Goal: Task Accomplishment & Management: Use online tool/utility

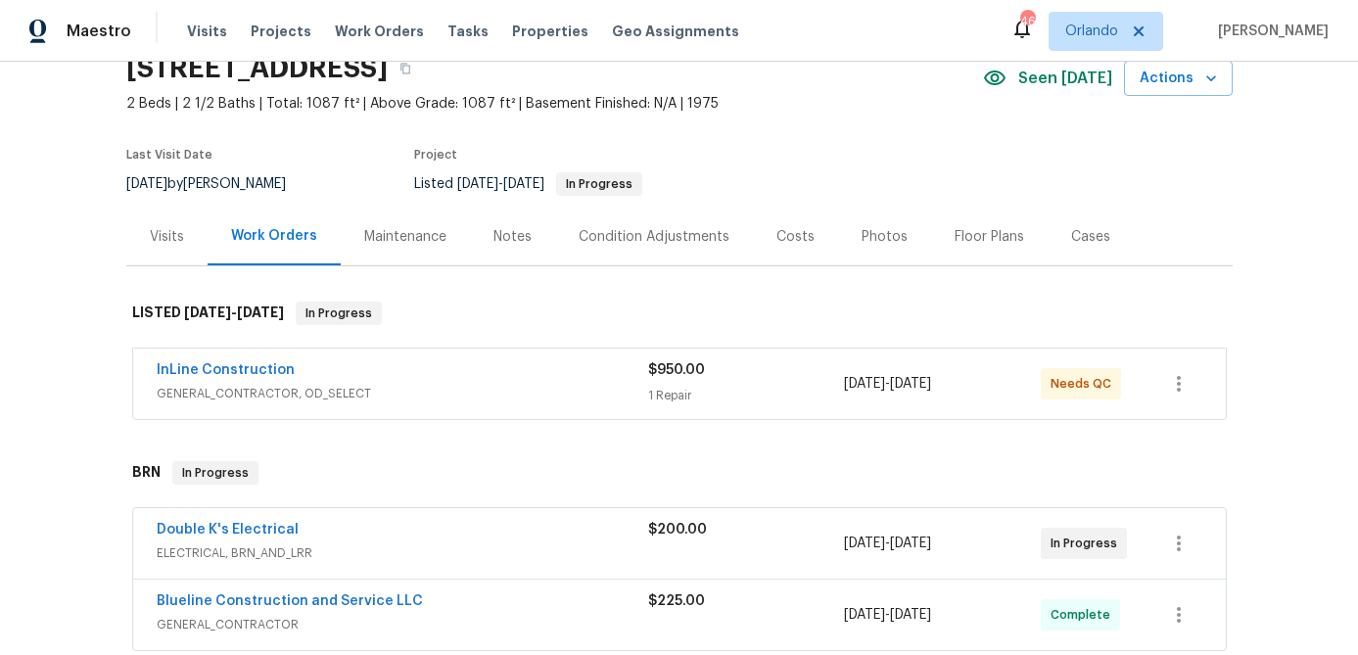
scroll to position [216, 0]
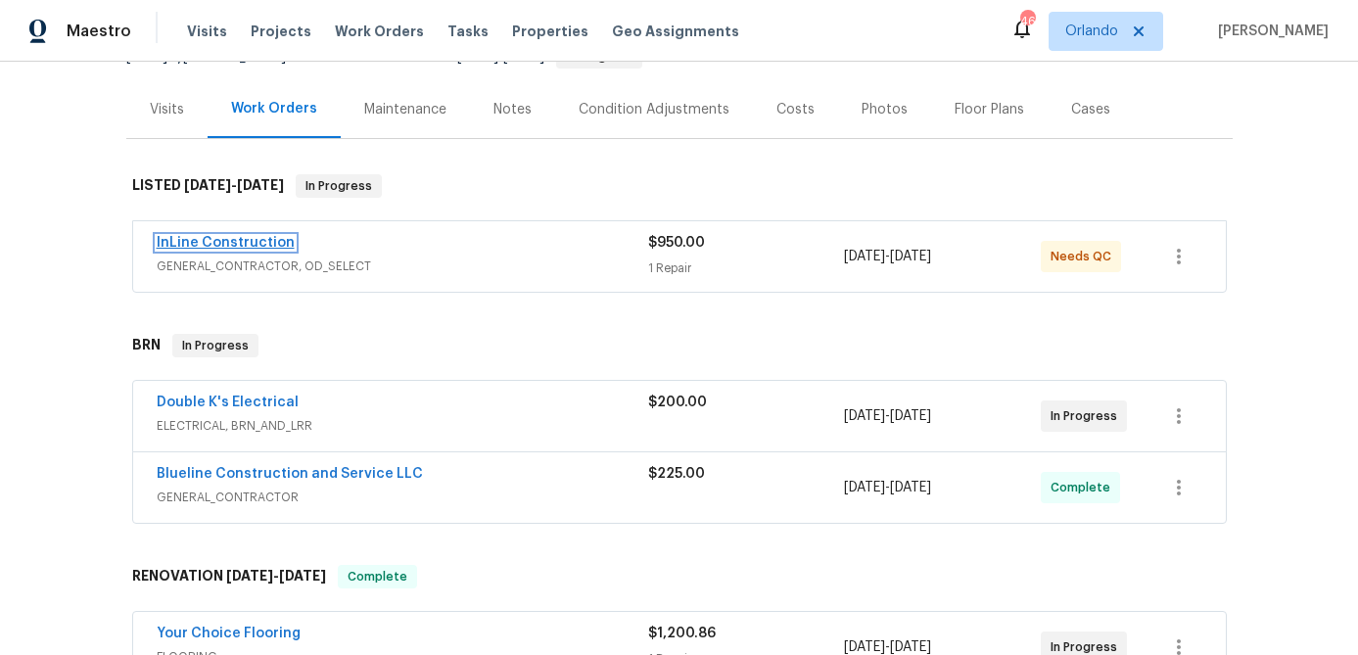
click at [274, 248] on link "InLine Construction" at bounding box center [226, 243] width 138 height 14
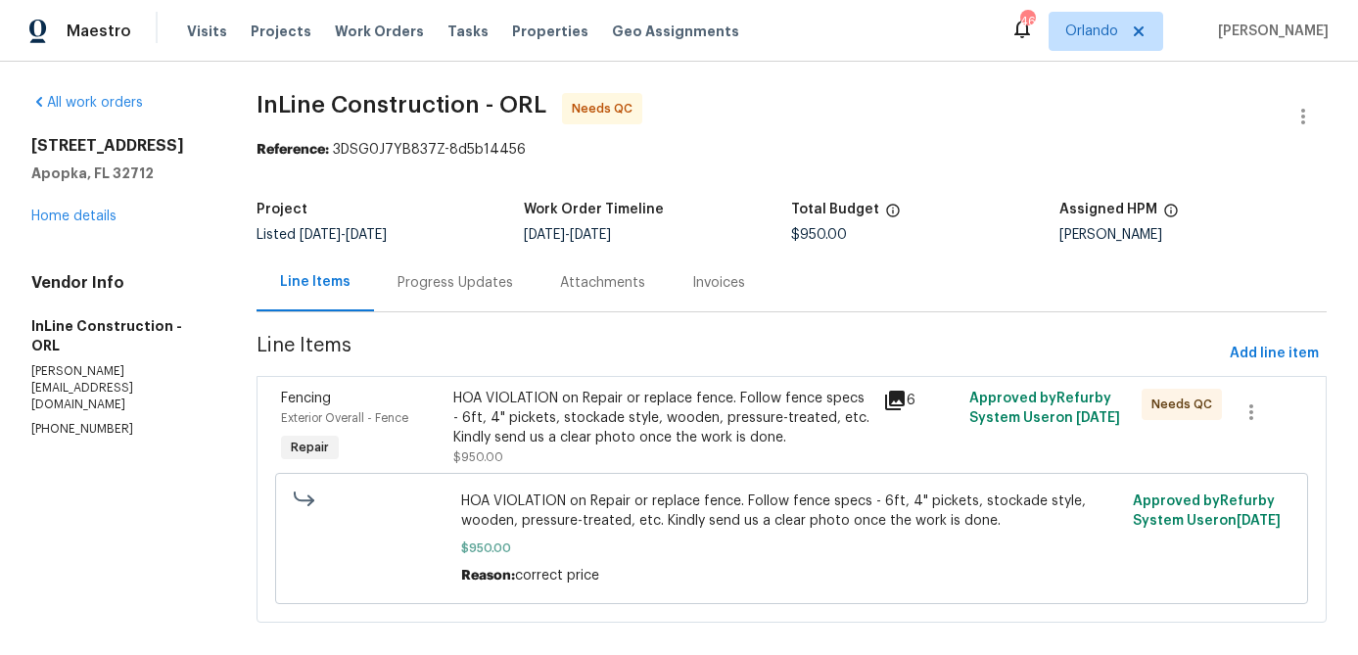
scroll to position [23, 0]
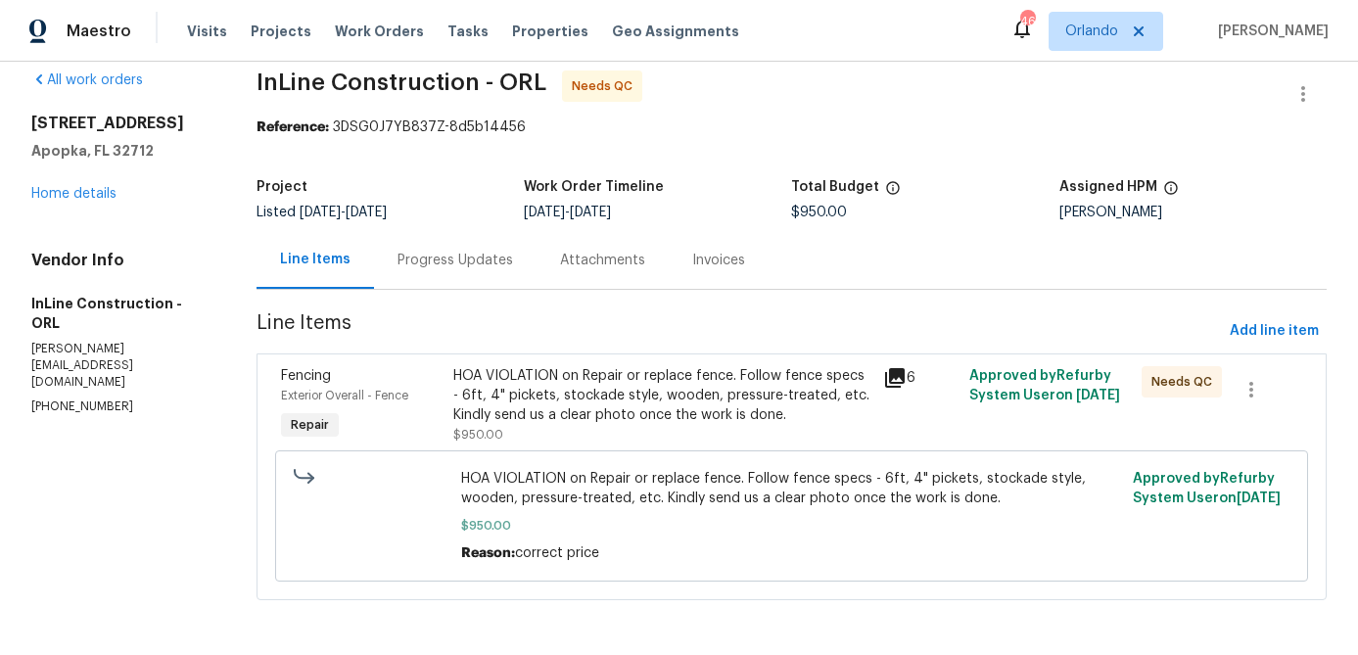
click at [629, 400] on div "HOA VIOLATION on Repair or replace fence. Follow fence specs - 6ft, 4" pickets,…" at bounding box center [662, 395] width 419 height 59
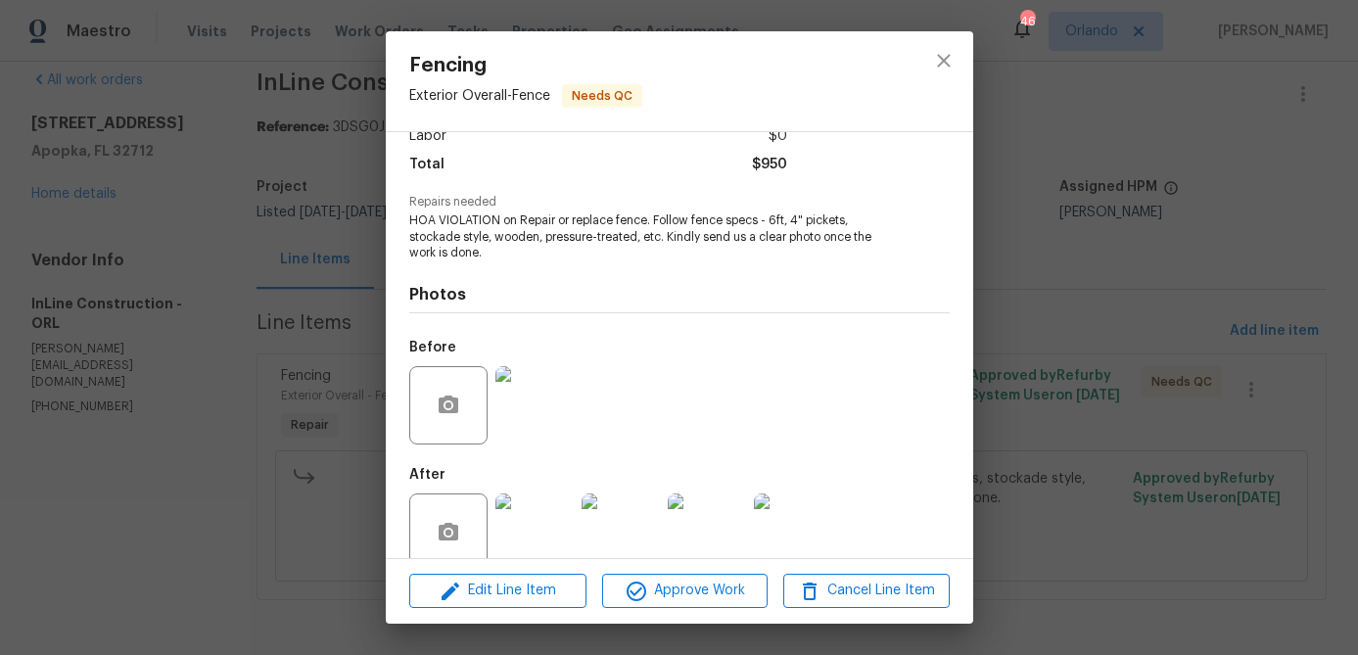
scroll to position [181, 0]
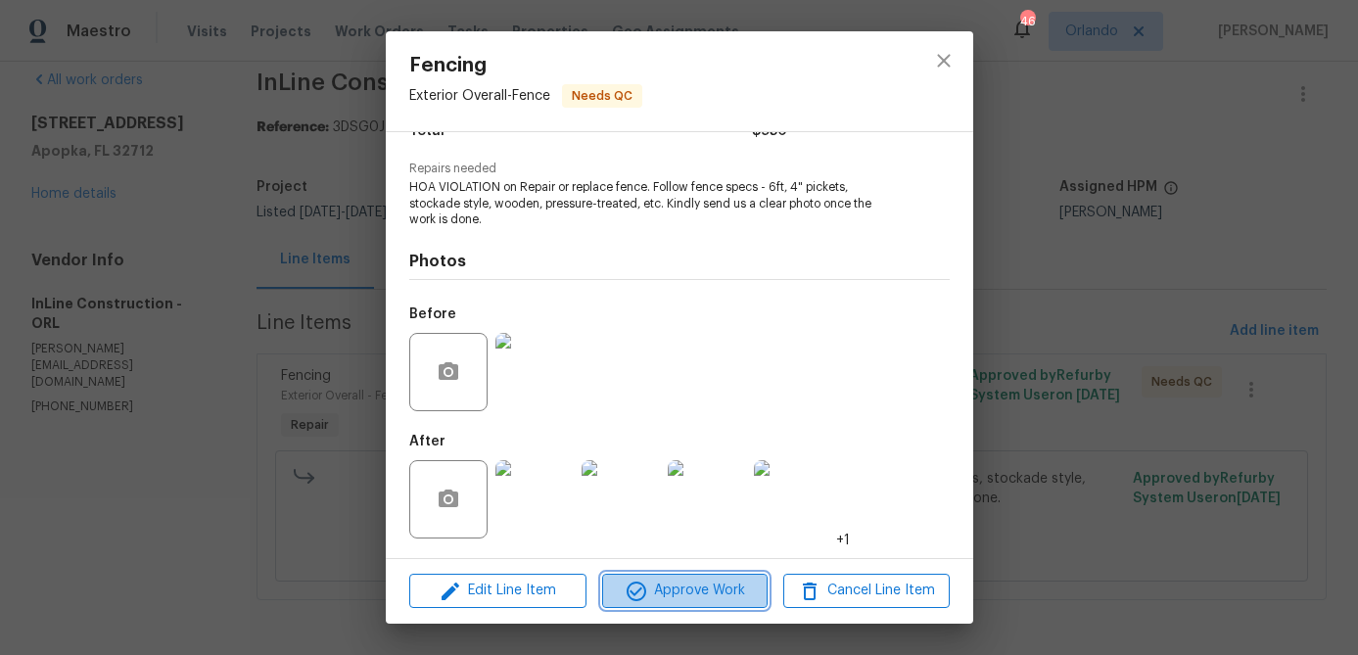
click at [703, 584] on span "Approve Work" at bounding box center [685, 591] width 154 height 24
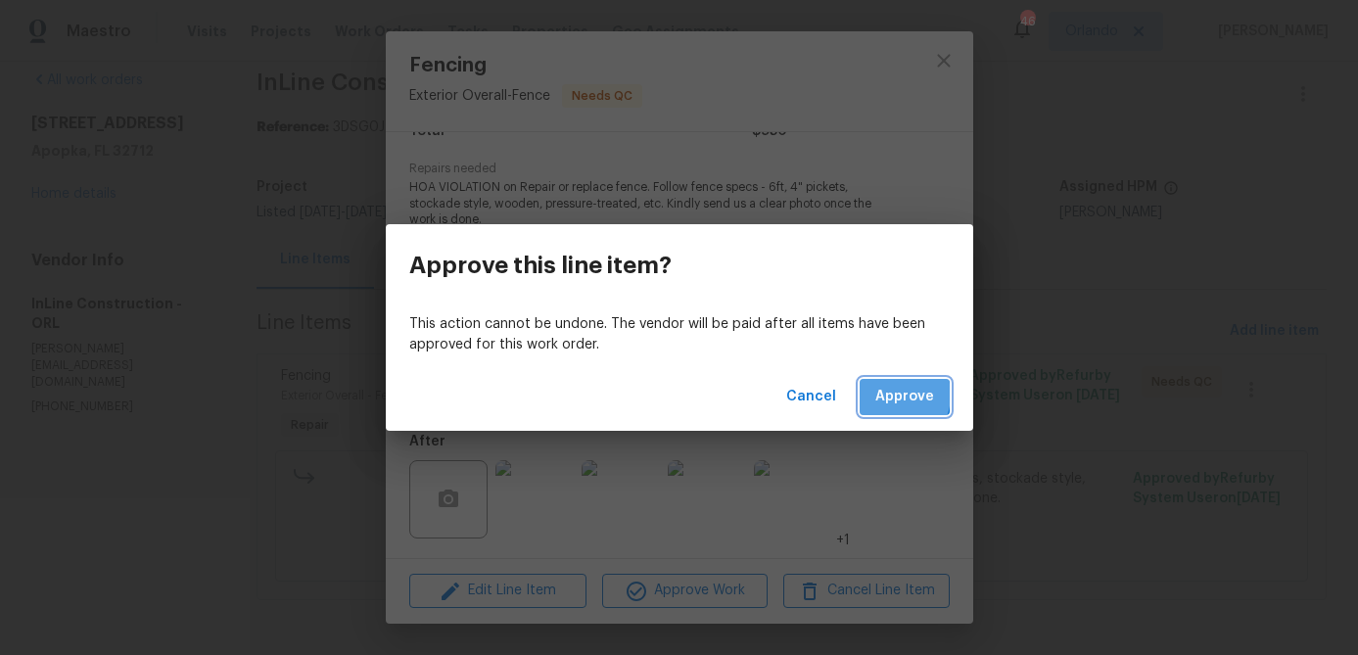
click at [893, 395] on span "Approve" at bounding box center [904, 397] width 59 height 24
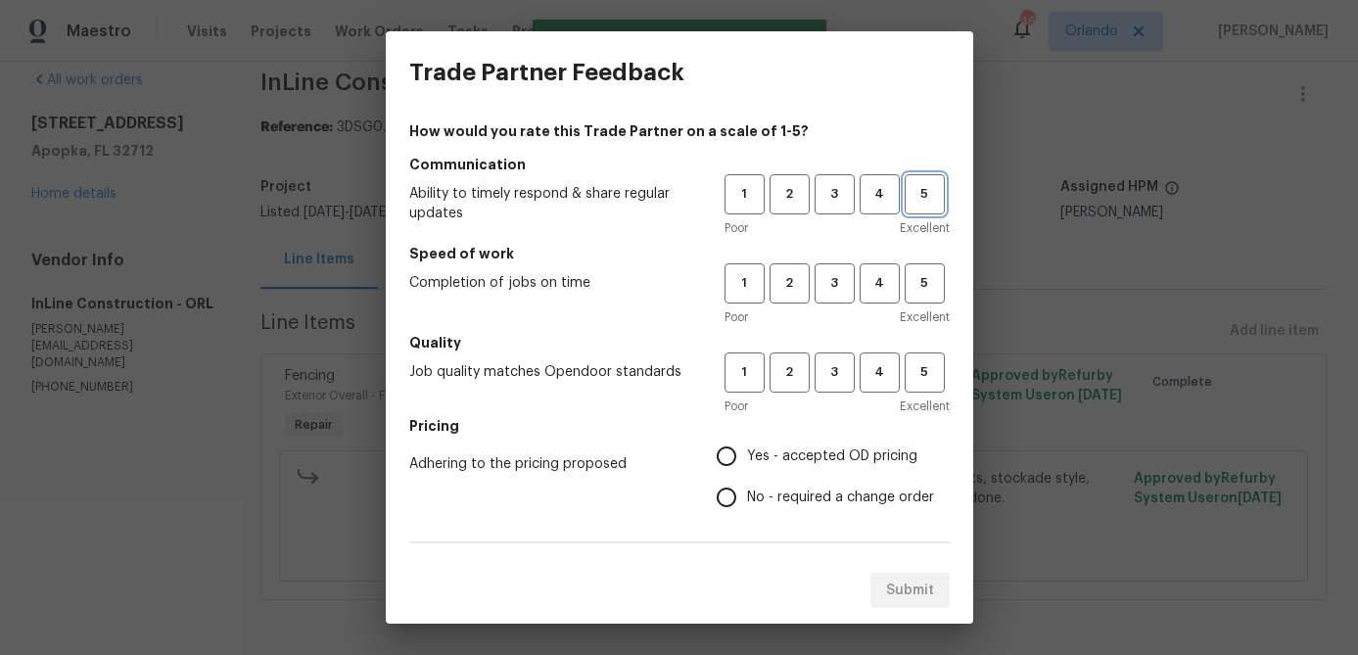
click at [934, 212] on button "5" at bounding box center [925, 194] width 40 height 40
click at [930, 274] on span "5" at bounding box center [925, 283] width 36 height 23
click at [929, 371] on span "5" at bounding box center [925, 372] width 36 height 23
click at [768, 441] on label "Yes - accepted OD pricing" at bounding box center [820, 456] width 228 height 41
click at [747, 441] on input "Yes - accepted OD pricing" at bounding box center [726, 456] width 41 height 41
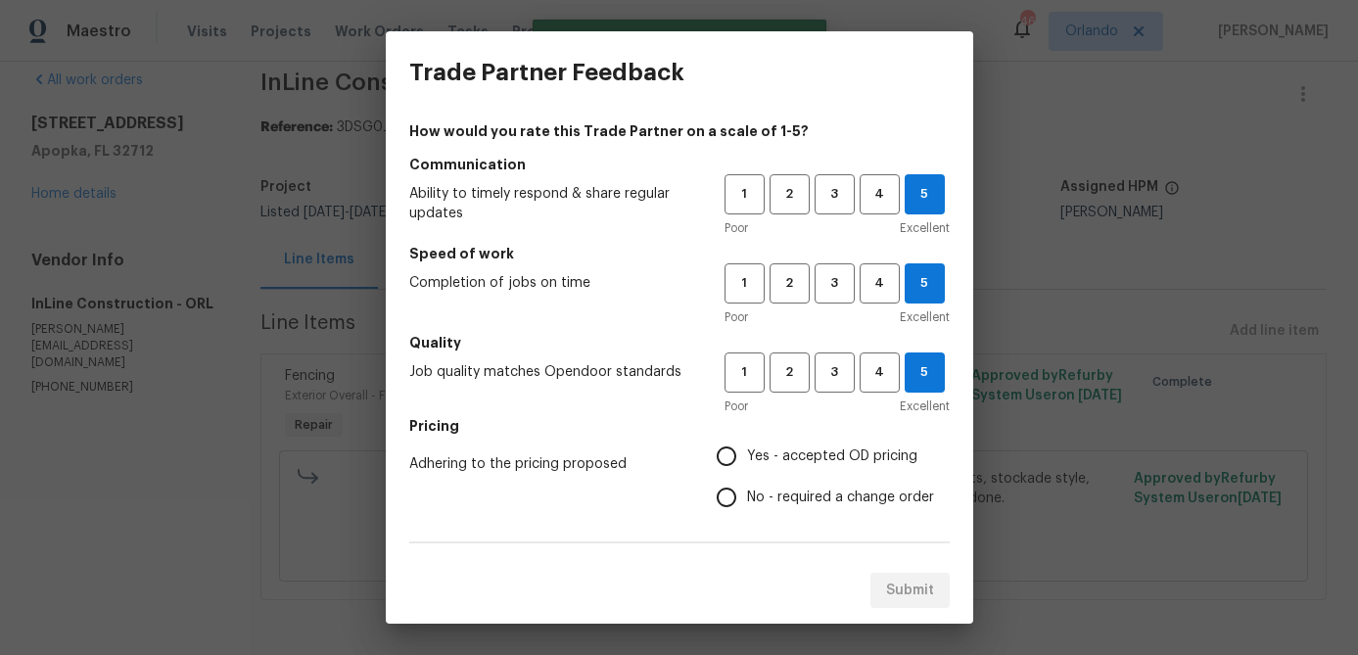
radio input "true"
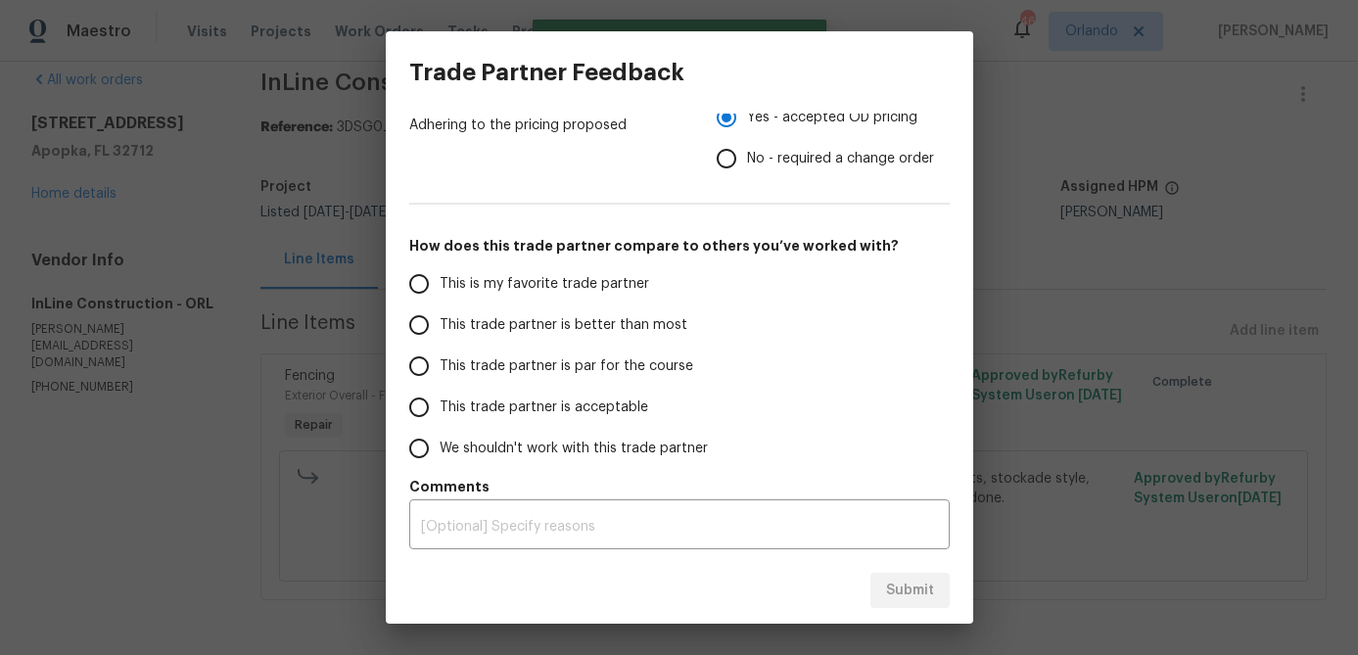
click at [625, 293] on span "This is my favorite trade partner" at bounding box center [545, 284] width 210 height 21
click at [440, 293] on input "This is my favorite trade partner" at bounding box center [418, 283] width 41 height 41
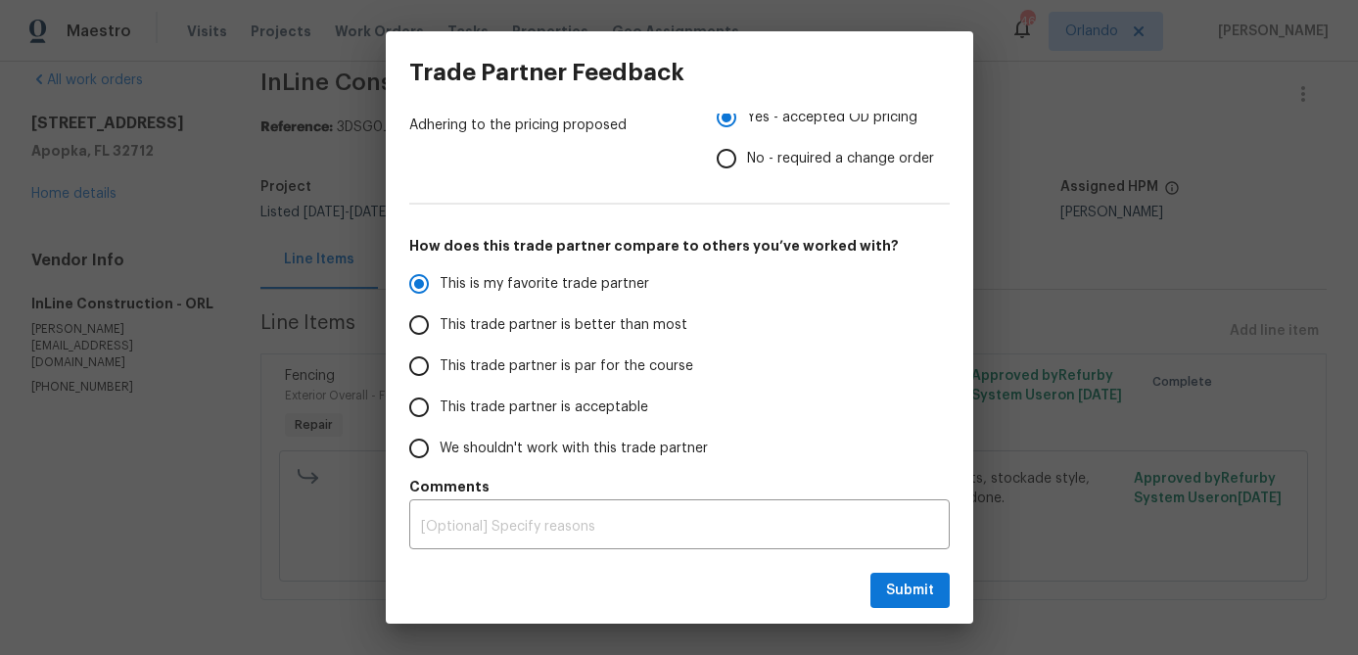
click at [906, 612] on div "Submit" at bounding box center [679, 591] width 587 height 68
click at [911, 601] on button "Submit" at bounding box center [909, 591] width 79 height 36
radio input "true"
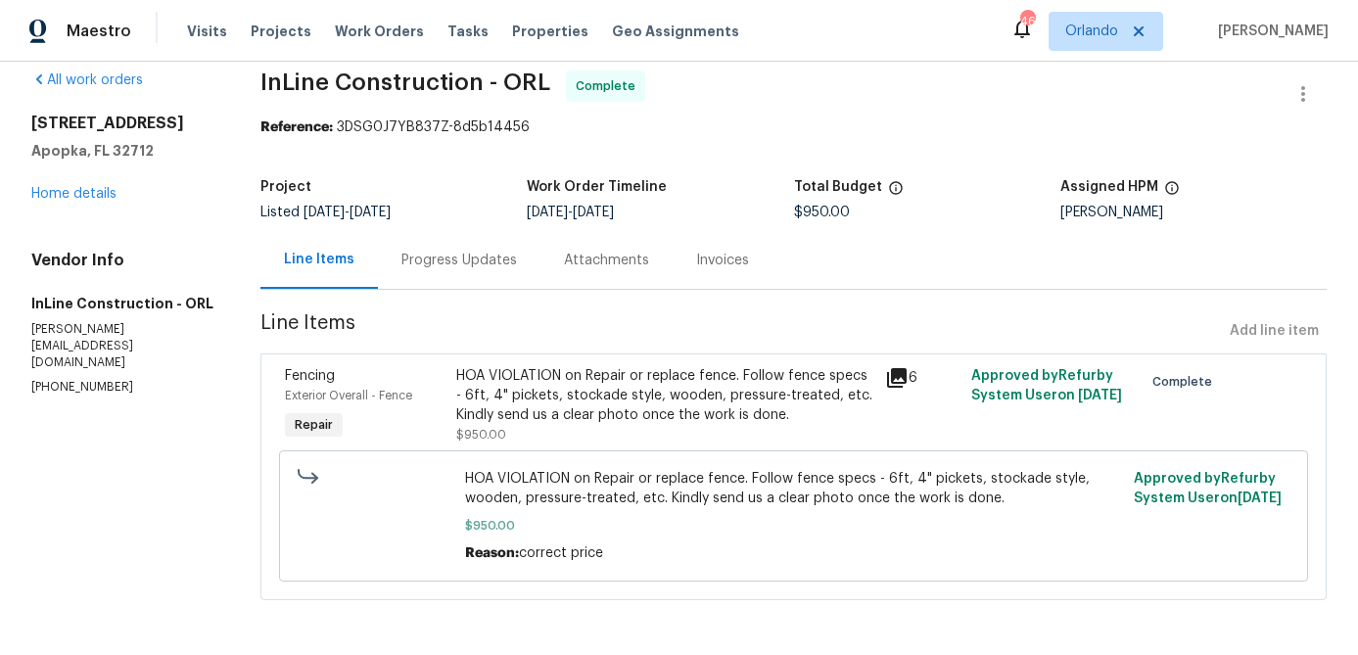
radio input "false"
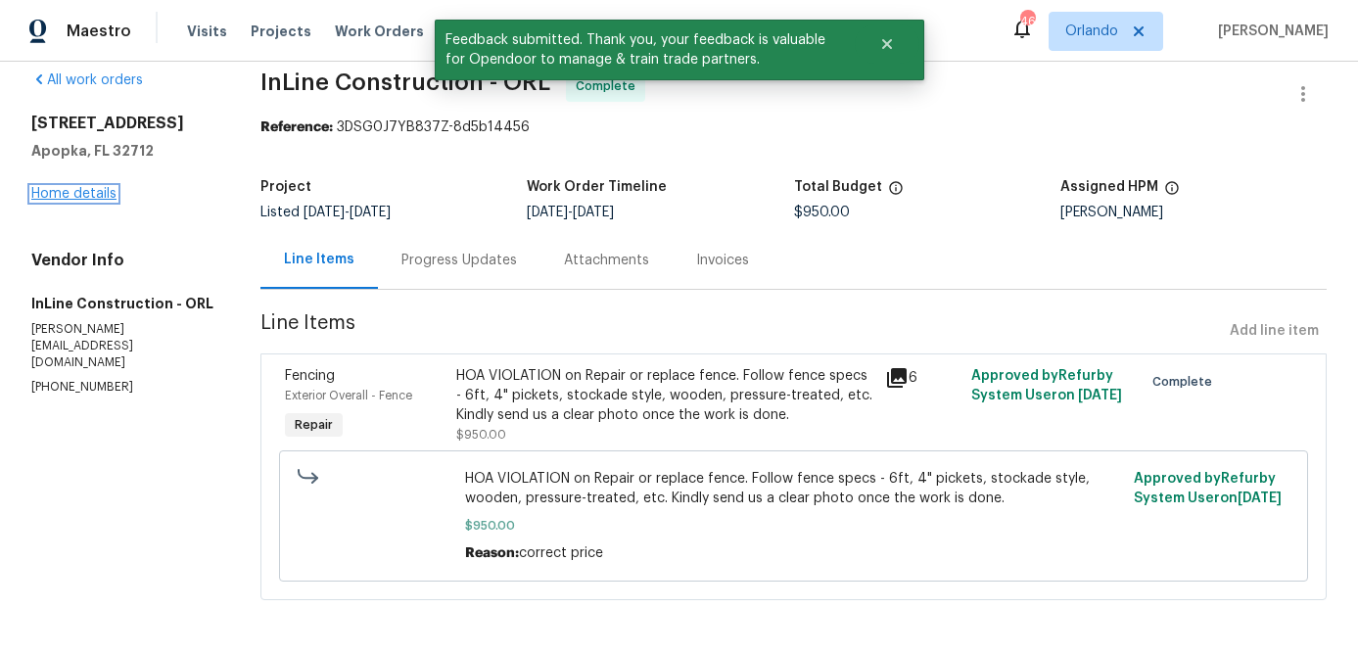
click at [114, 198] on link "Home details" at bounding box center [73, 194] width 85 height 14
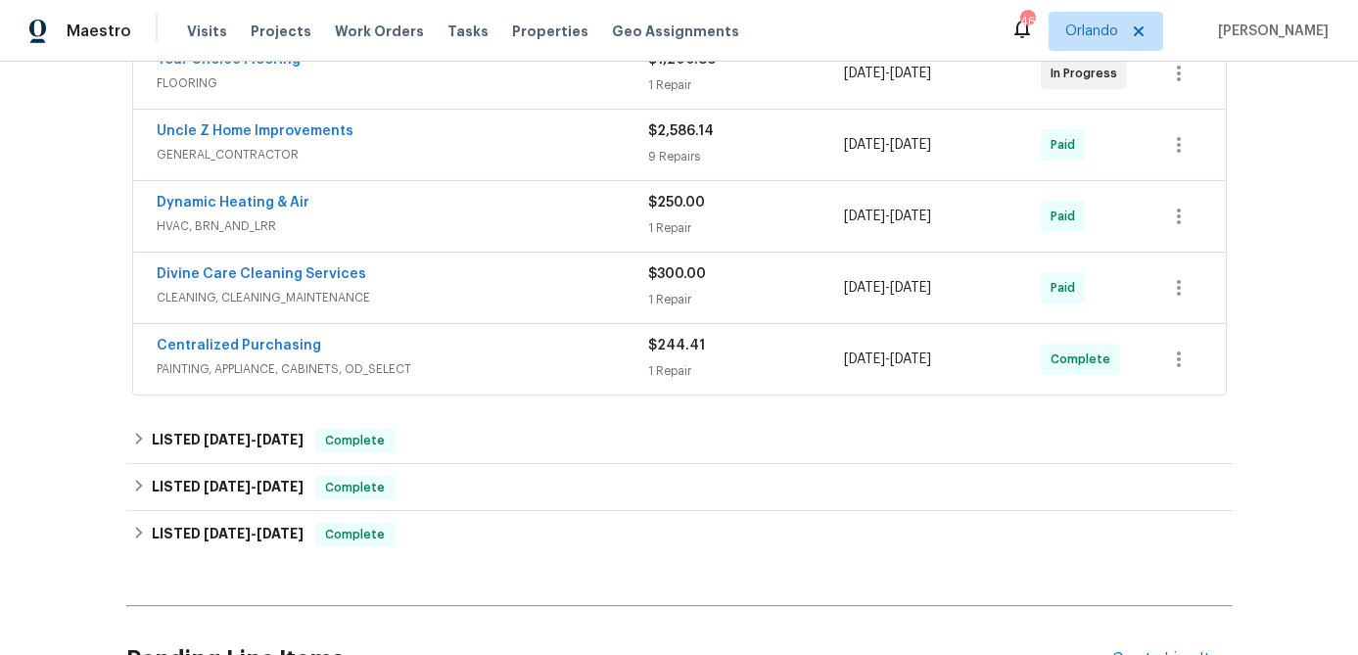
scroll to position [615, 0]
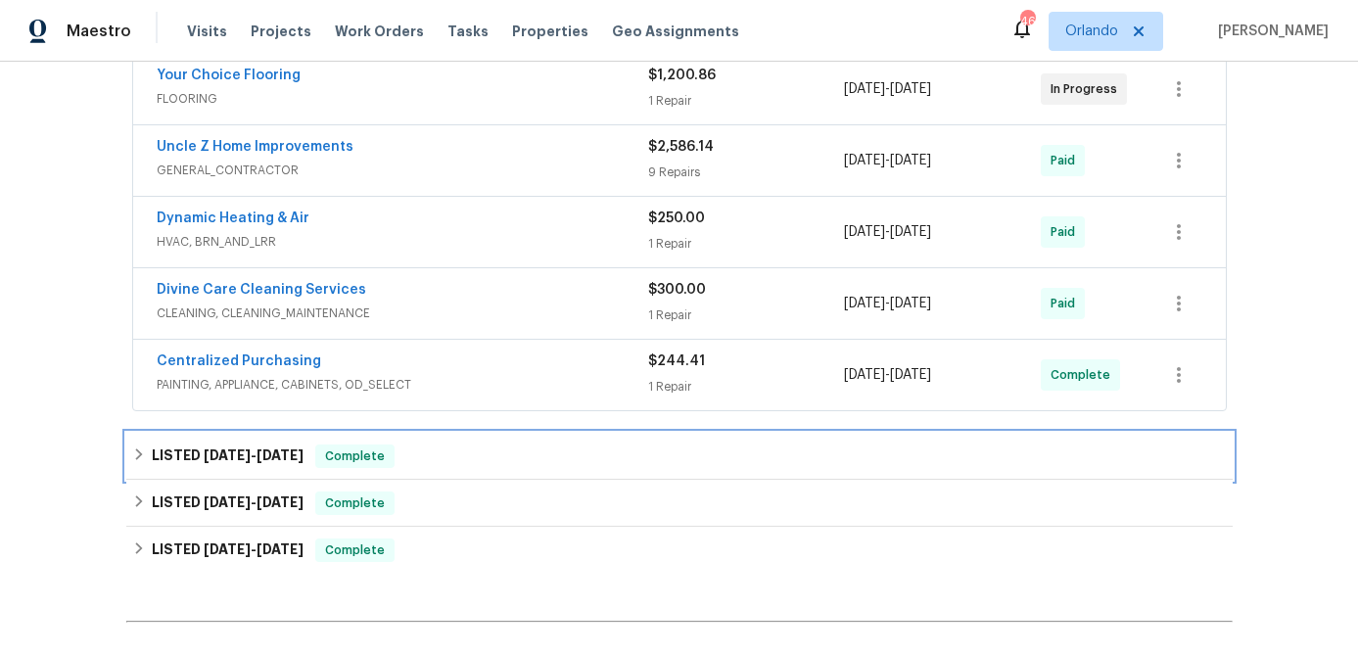
click at [472, 445] on div "LISTED 9/2/25 - 9/5/25 Complete" at bounding box center [679, 455] width 1095 height 23
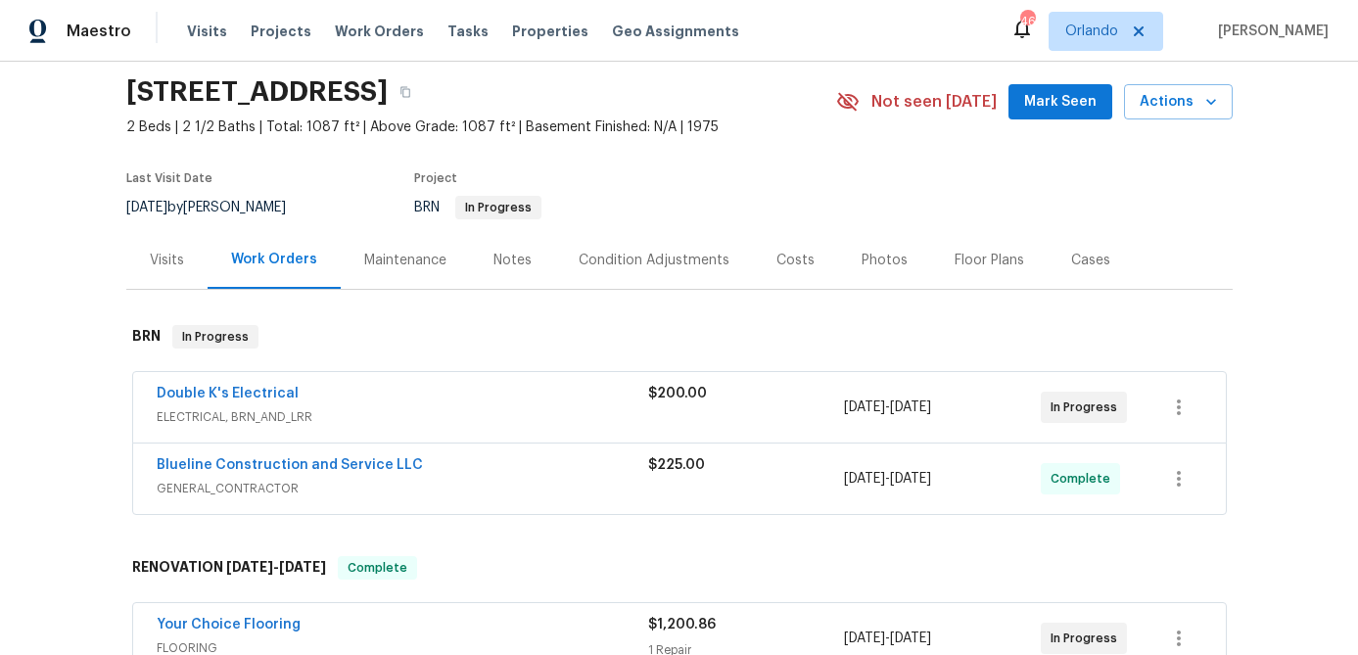
scroll to position [0, 0]
